Goal: Information Seeking & Learning: Learn about a topic

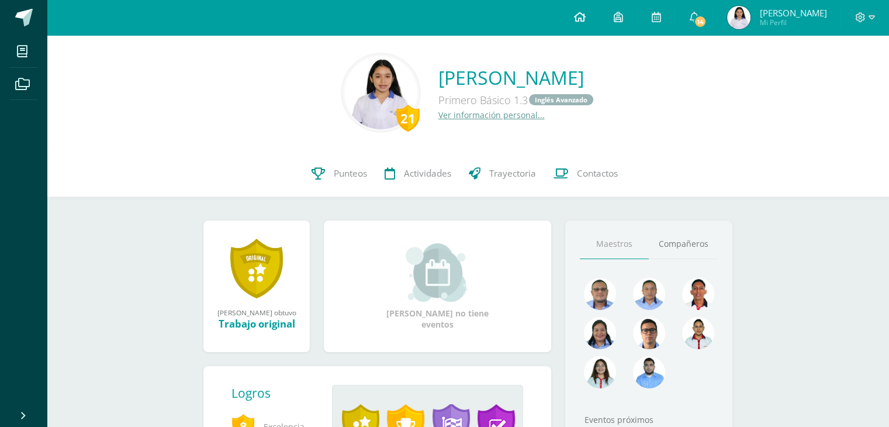
click at [585, 17] on icon at bounding box center [579, 17] width 12 height 11
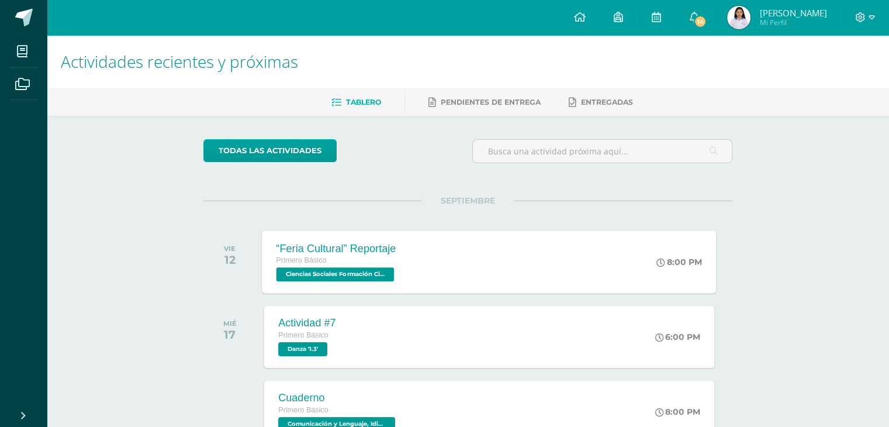
click at [427, 282] on div "“Feria Cultural” Reportaje Primero Básico Ciencias Sociales Formación Ciudadana…" at bounding box center [489, 261] width 454 height 63
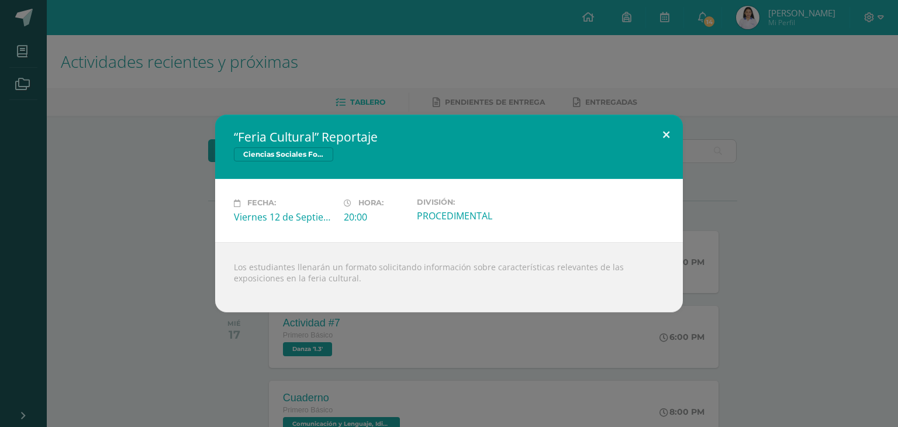
click at [674, 127] on button at bounding box center [665, 135] width 33 height 40
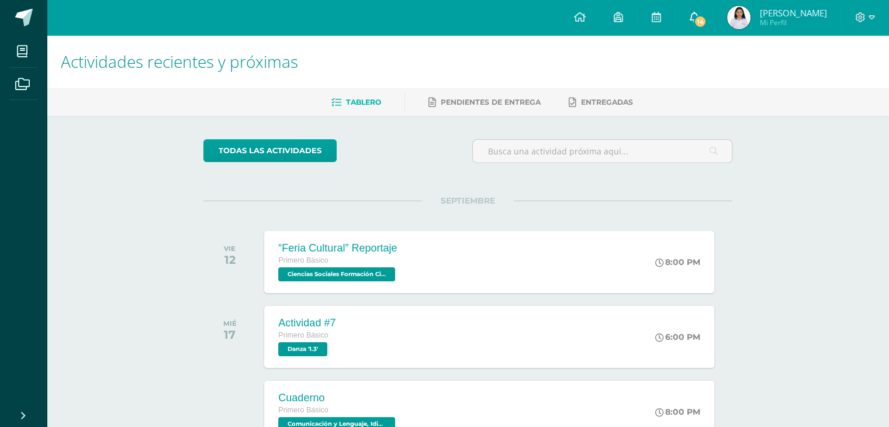
click at [707, 19] on span "14" at bounding box center [700, 21] width 13 height 13
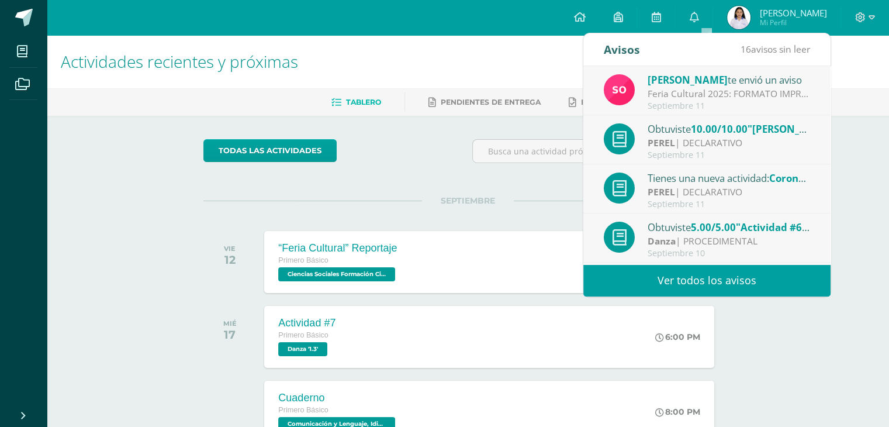
click at [731, 278] on link "Ver todos los avisos" at bounding box center [706, 280] width 247 height 32
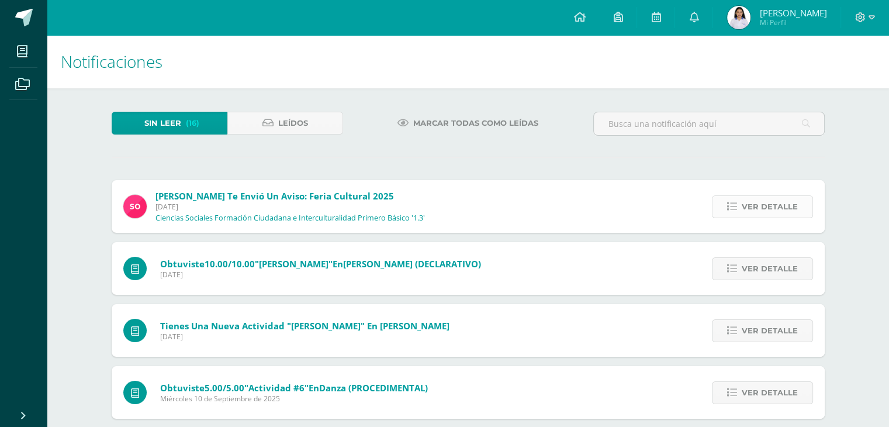
click at [769, 203] on span "Ver detalle" at bounding box center [770, 207] width 56 height 22
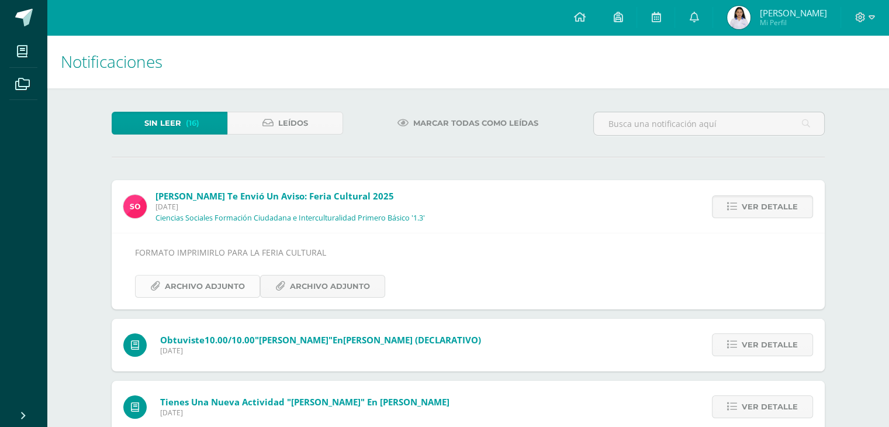
click at [199, 285] on span "Archivo Adjunto" at bounding box center [205, 286] width 80 height 22
click at [313, 283] on span "Archivo Adjunto" at bounding box center [330, 286] width 80 height 22
